Goal: Entertainment & Leisure: Consume media (video, audio)

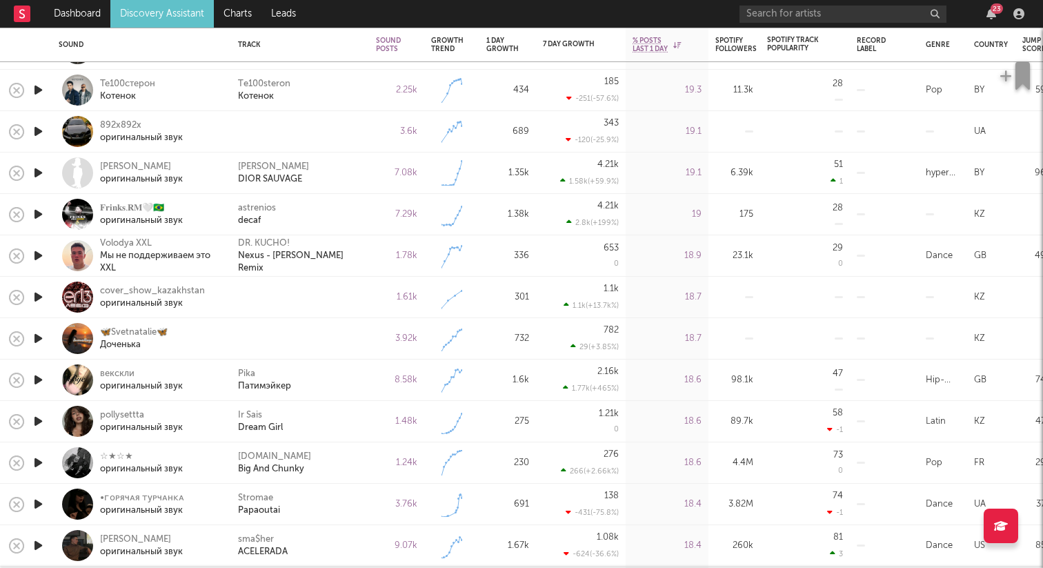
click at [46, 295] on div at bounding box center [38, 297] width 28 height 41
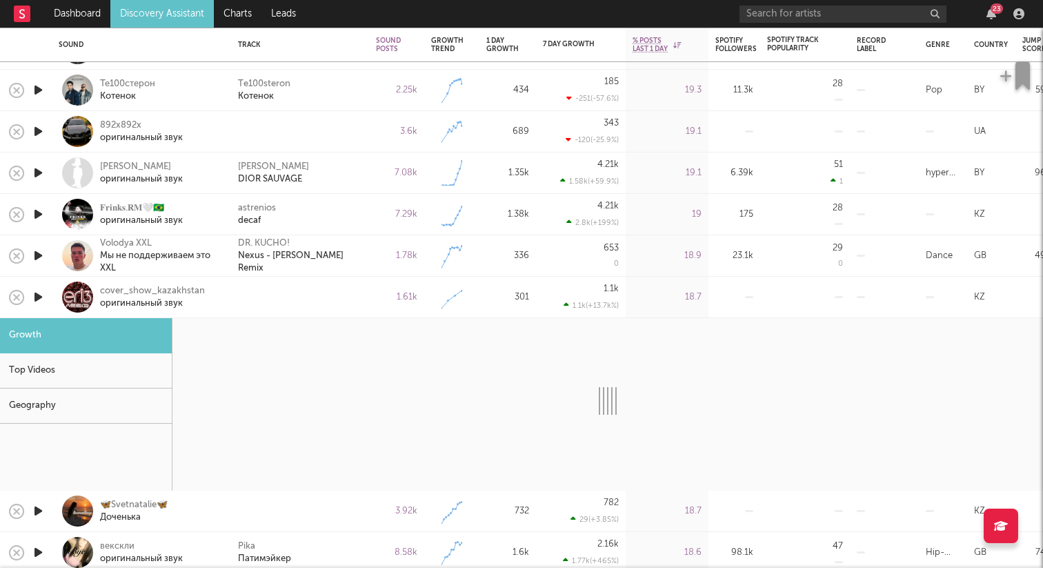
click at [86, 298] on div at bounding box center [77, 297] width 31 height 31
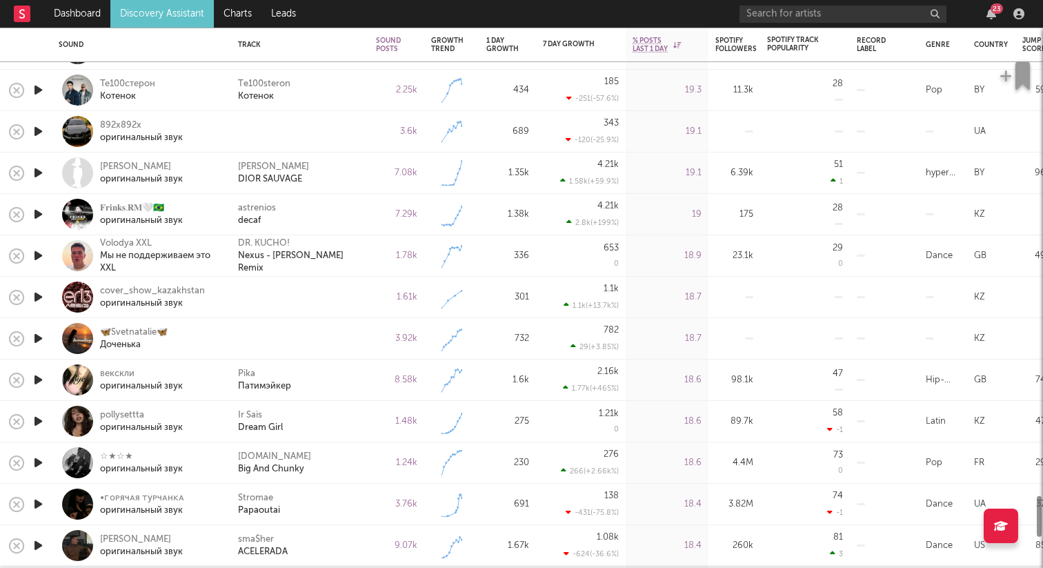
click at [36, 299] on icon "button" at bounding box center [38, 296] width 14 height 17
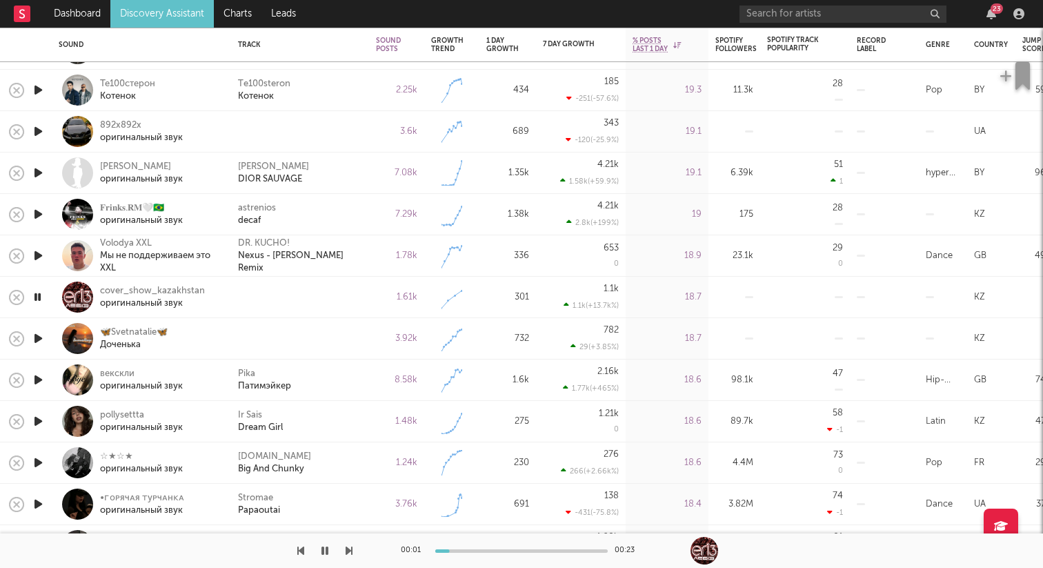
click at [36, 299] on icon "button" at bounding box center [37, 296] width 13 height 17
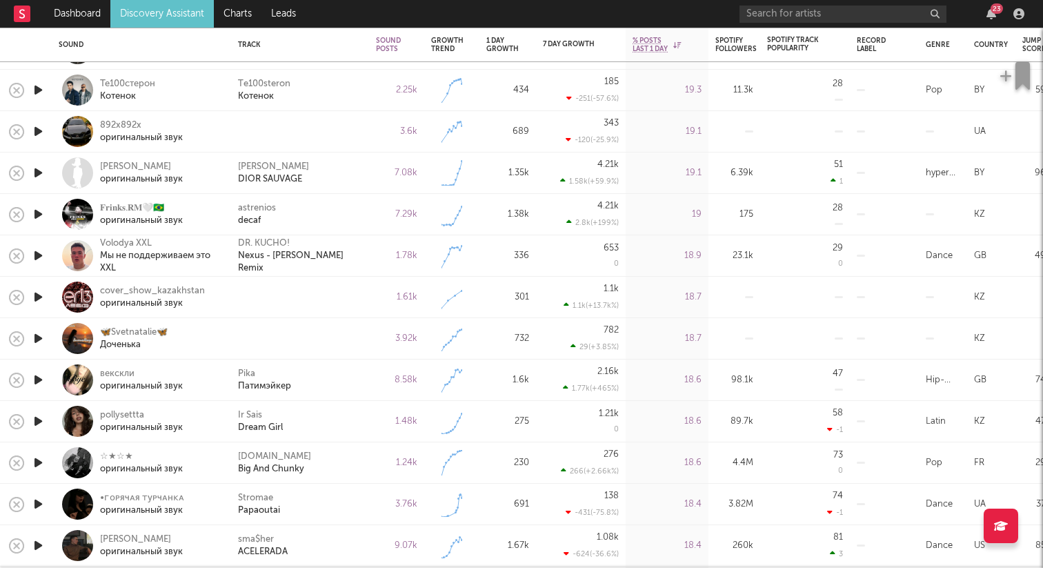
click at [40, 335] on icon "button" at bounding box center [38, 338] width 14 height 17
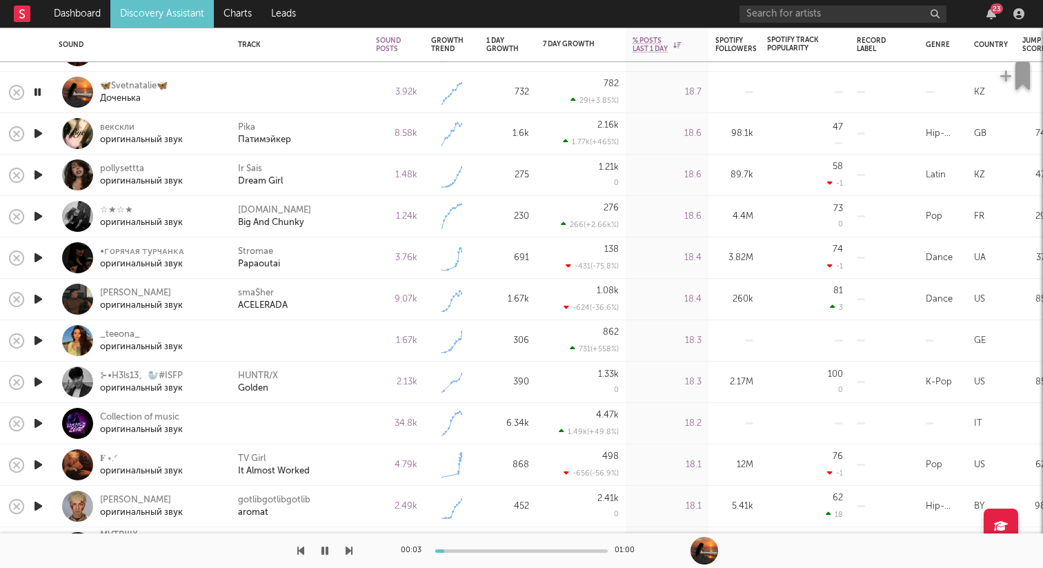
click at [39, 134] on icon "button" at bounding box center [38, 133] width 14 height 17
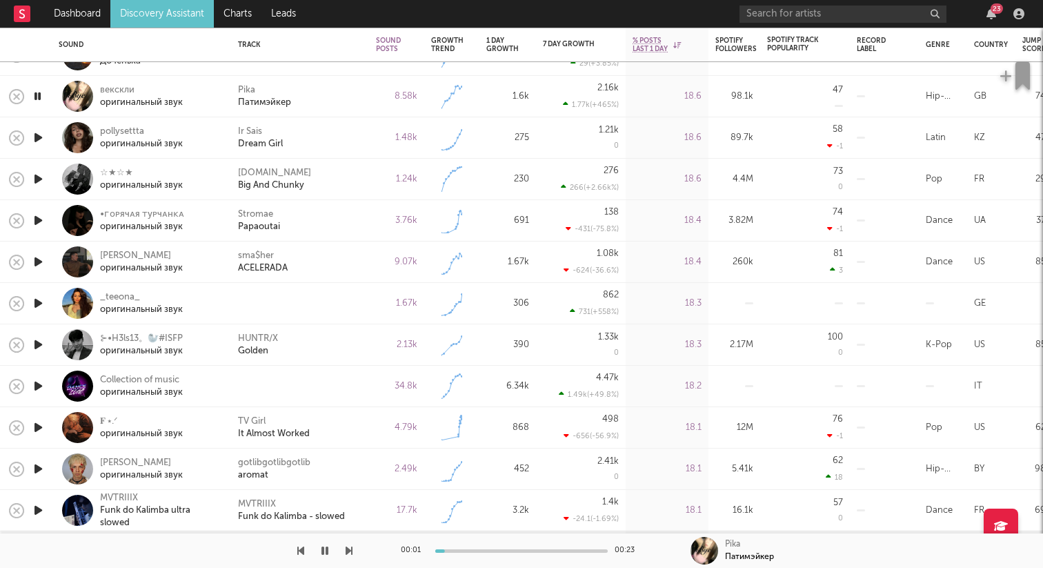
click at [37, 139] on icon "button" at bounding box center [38, 137] width 14 height 17
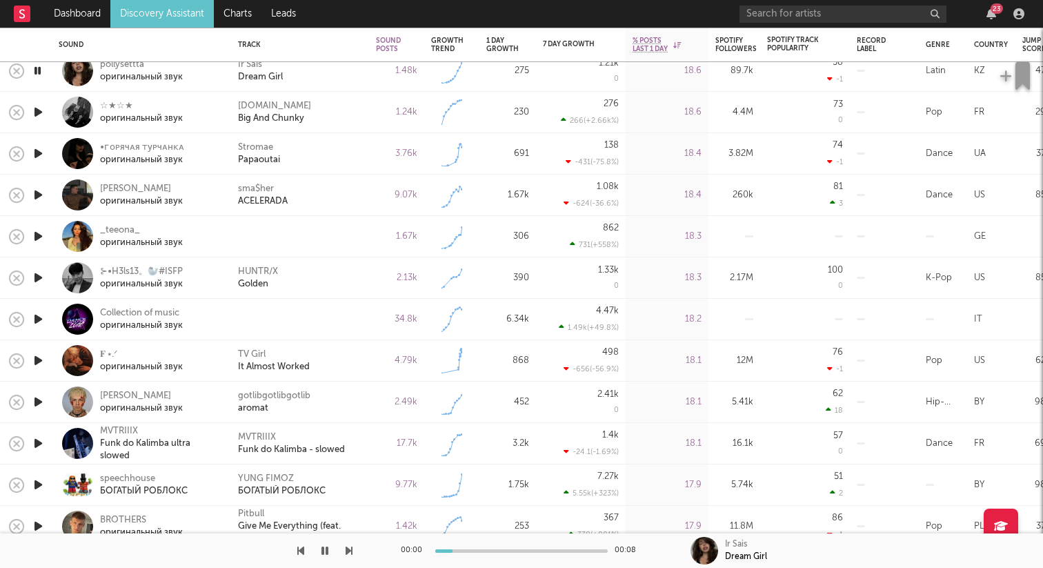
click at [40, 235] on icon "button" at bounding box center [38, 236] width 14 height 17
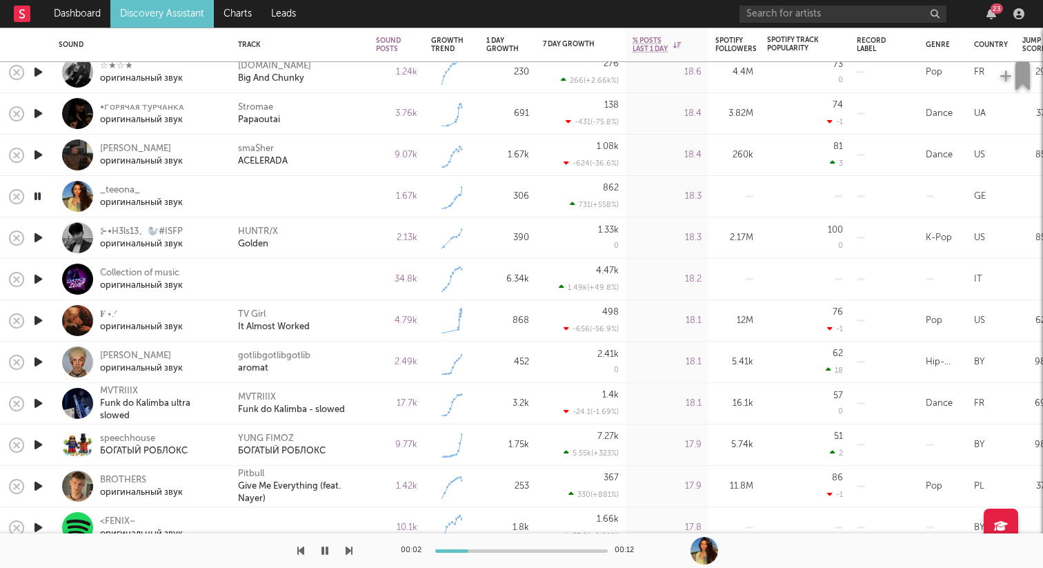
click at [41, 274] on icon "button" at bounding box center [38, 278] width 14 height 17
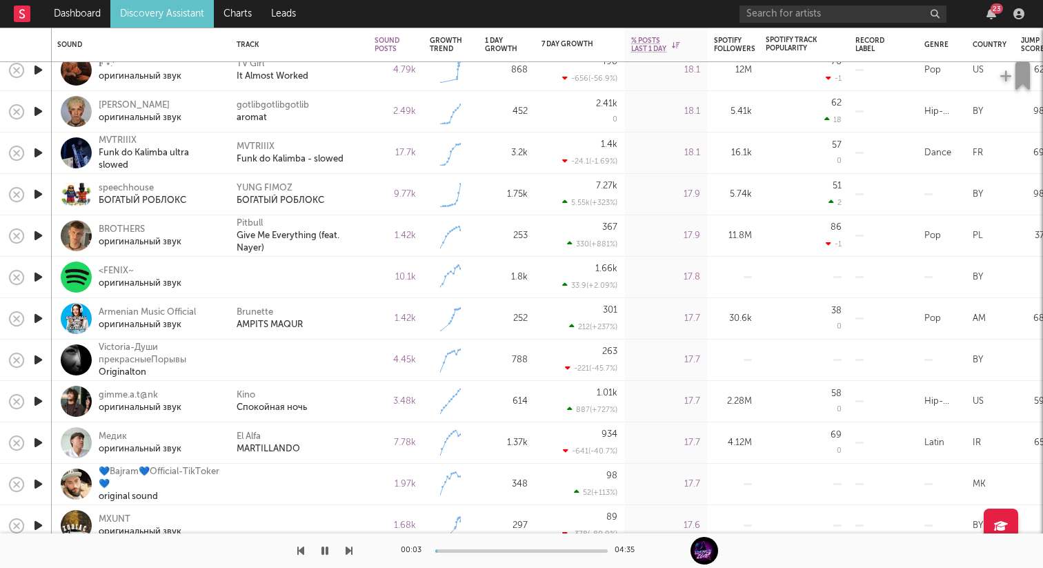
click at [39, 278] on icon "button" at bounding box center [38, 276] width 14 height 17
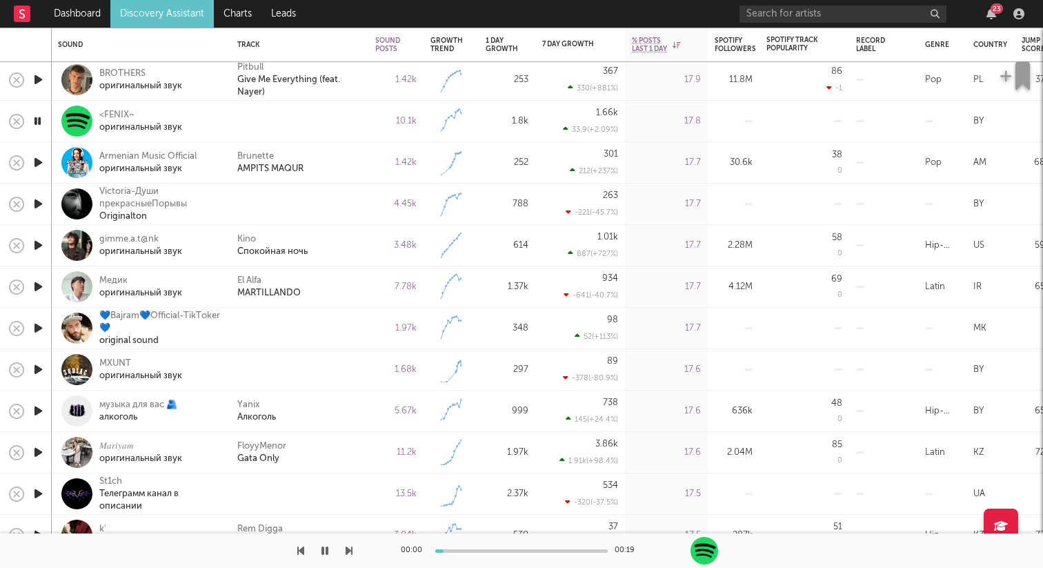
click at [41, 205] on icon "button" at bounding box center [38, 203] width 14 height 17
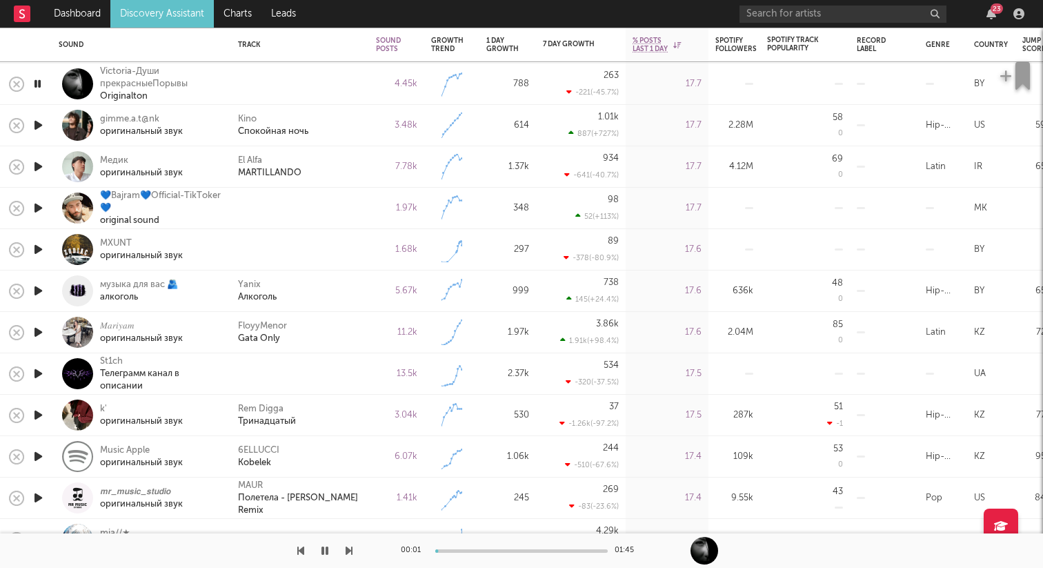
click at [45, 249] on icon "button" at bounding box center [38, 249] width 14 height 17
click at [40, 368] on icon "button" at bounding box center [38, 373] width 14 height 17
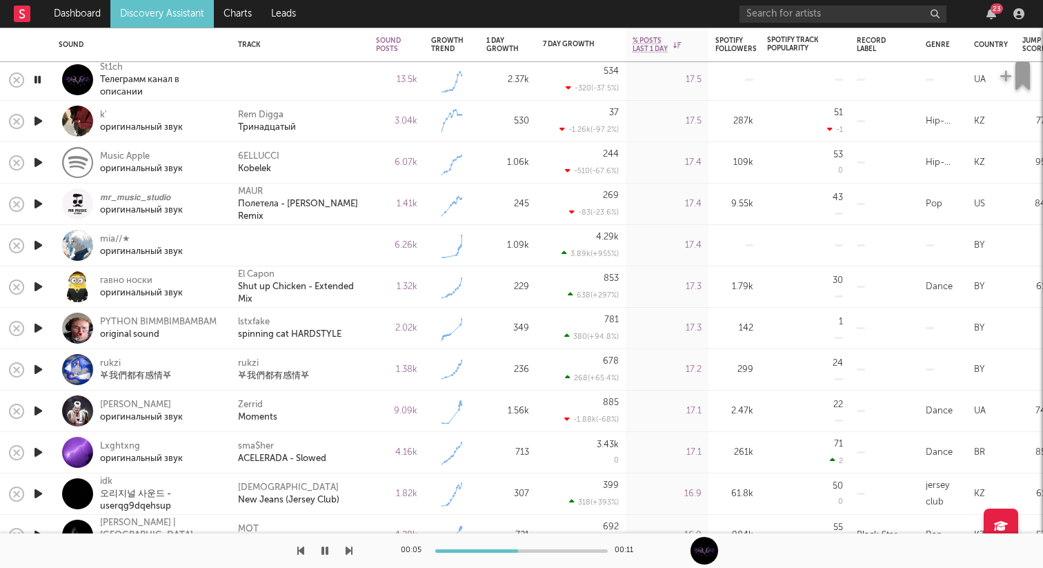
click at [47, 243] on div at bounding box center [38, 245] width 28 height 41
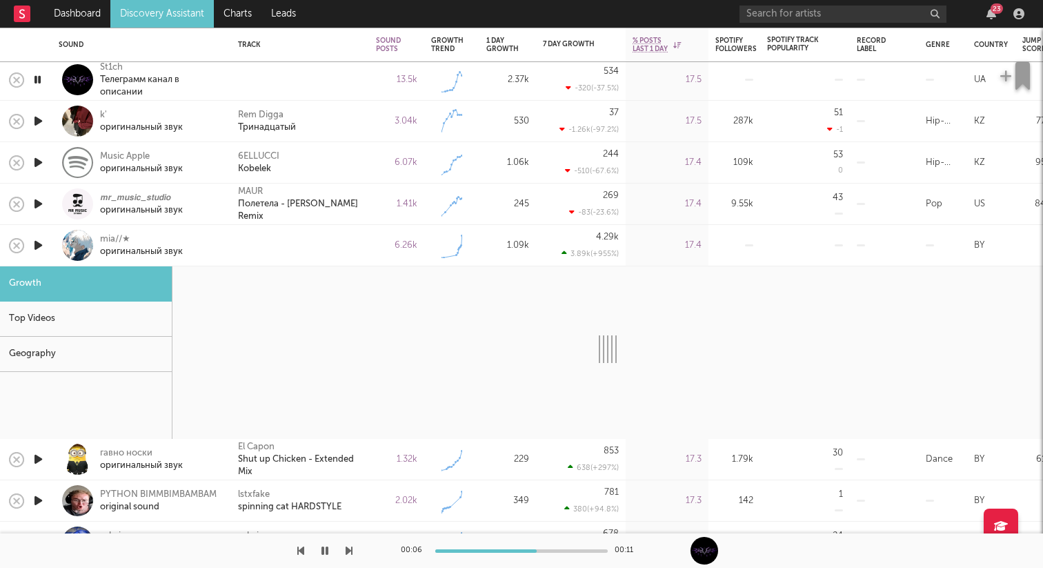
click at [67, 246] on div at bounding box center [77, 245] width 31 height 31
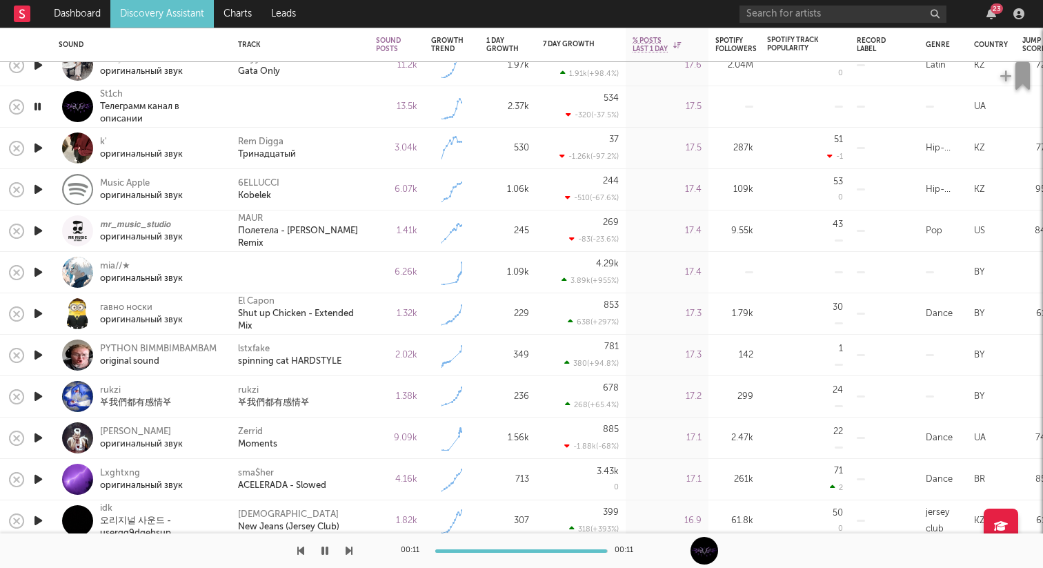
click at [40, 273] on icon "button" at bounding box center [38, 272] width 14 height 17
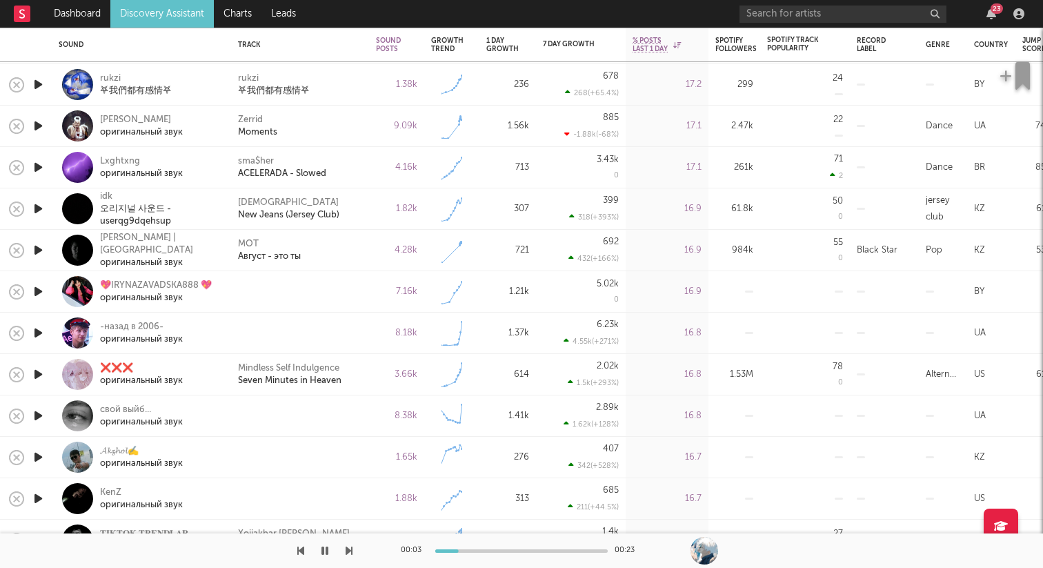
click at [37, 289] on icon "button" at bounding box center [38, 291] width 14 height 17
click at [43, 331] on icon "button" at bounding box center [38, 332] width 14 height 17
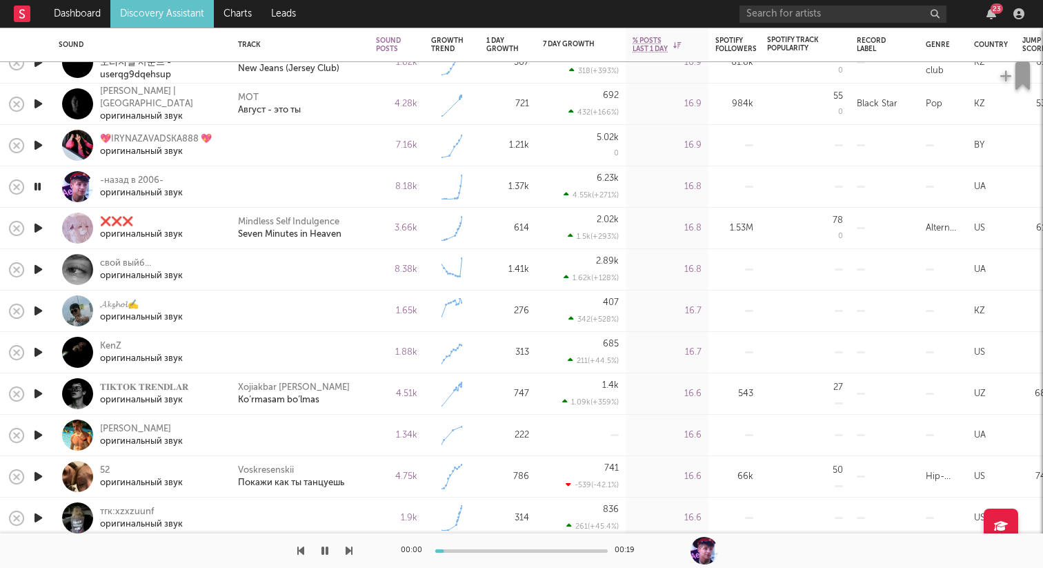
click at [40, 264] on icon "button" at bounding box center [38, 269] width 14 height 17
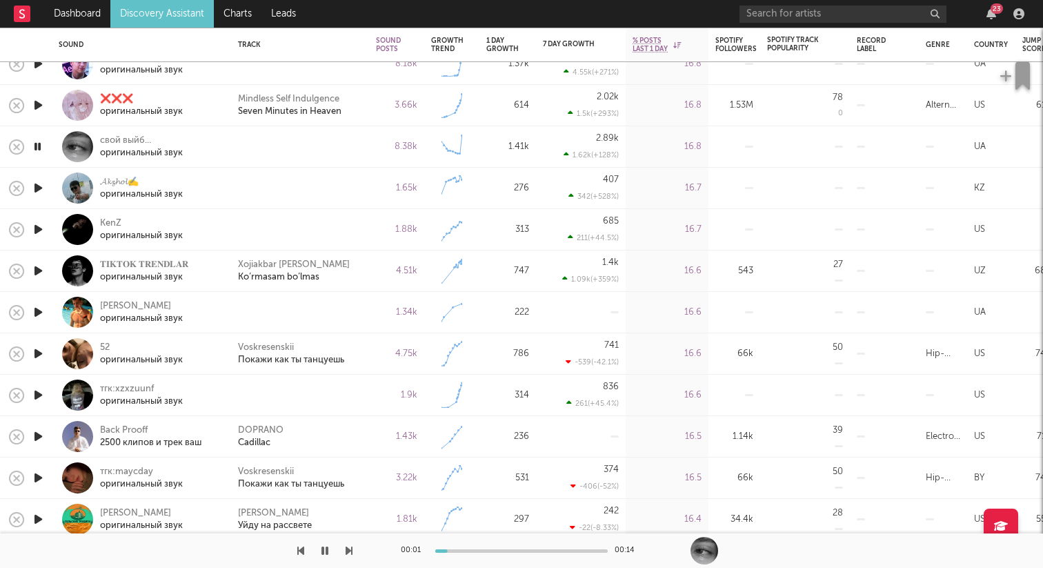
click at [38, 184] on icon "button" at bounding box center [38, 187] width 14 height 17
click at [34, 227] on icon "button" at bounding box center [38, 229] width 14 height 17
click at [39, 310] on icon "button" at bounding box center [38, 312] width 14 height 17
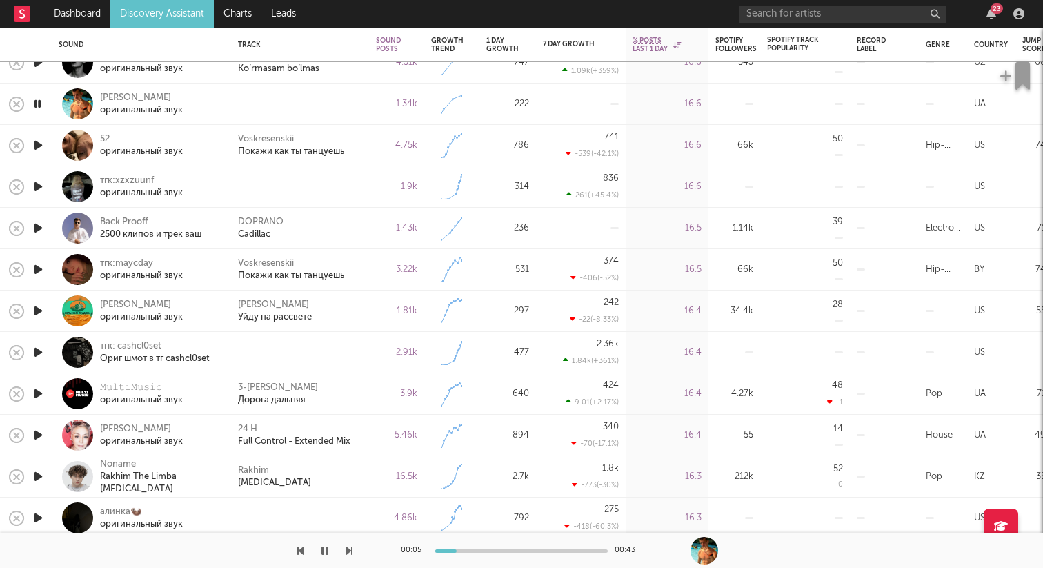
click at [44, 185] on icon "button" at bounding box center [38, 186] width 14 height 17
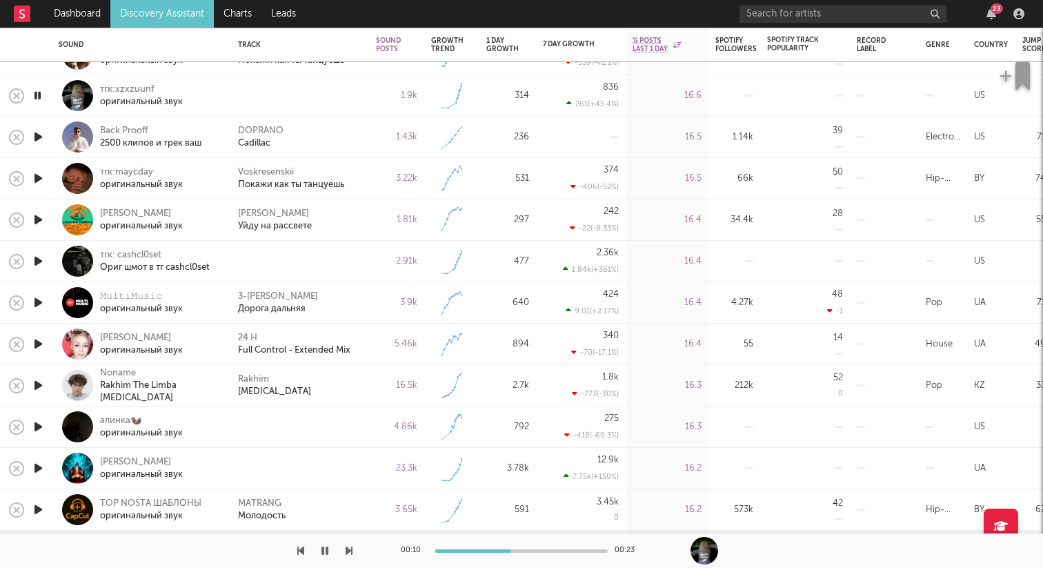
click at [324, 547] on icon "button" at bounding box center [325, 550] width 7 height 11
